Goal: Check status: Check status

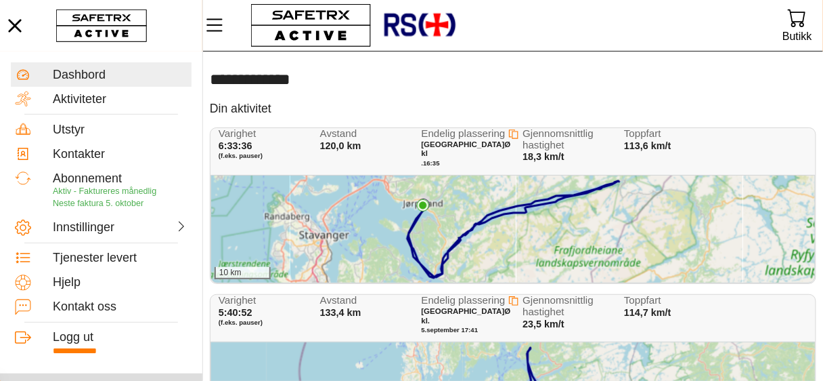
click at [645, 212] on div "10 km" at bounding box center [513, 228] width 604 height 107
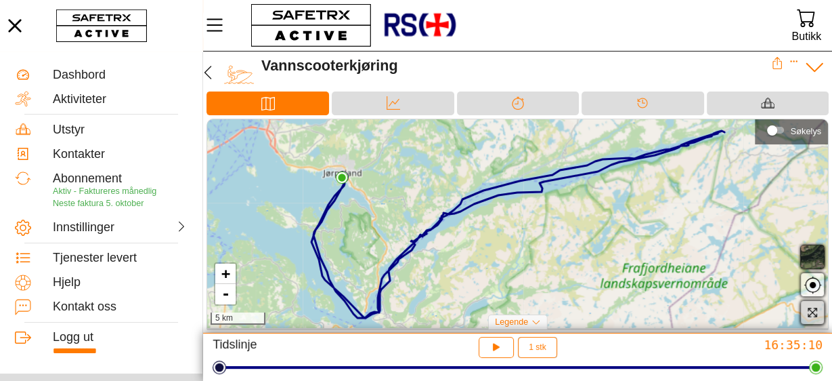
click at [811, 309] on icon "button" at bounding box center [812, 312] width 12 height 12
